Goal: Task Accomplishment & Management: Manage account settings

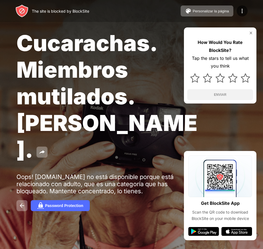
drag, startPoint x: 159, startPoint y: 54, endPoint x: 149, endPoint y: 58, distance: 10.4
